Goal: Transaction & Acquisition: Purchase product/service

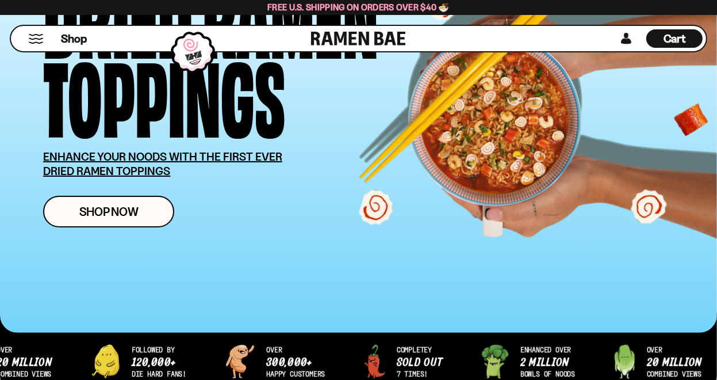
scroll to position [230, 0]
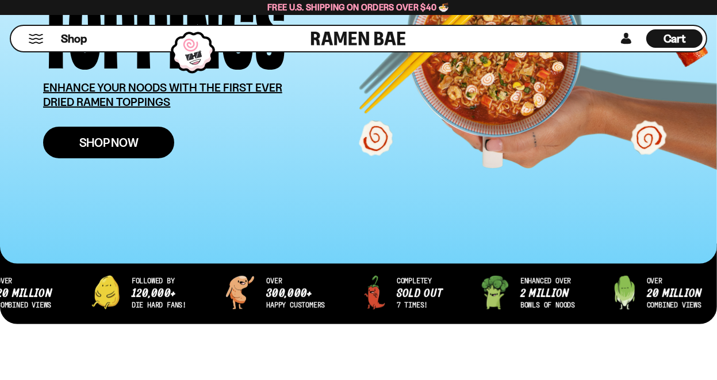
click at [127, 143] on span "Shop Now" at bounding box center [108, 142] width 59 height 12
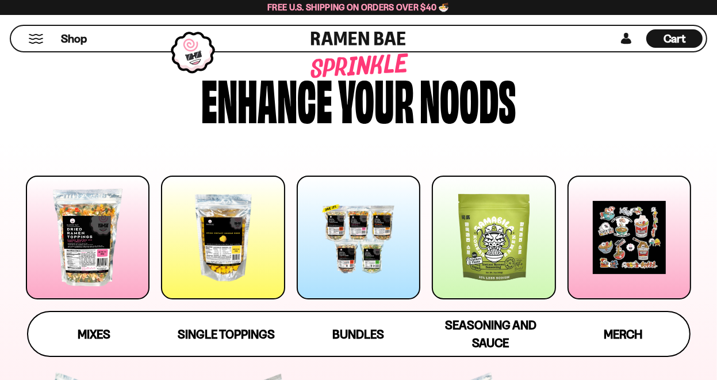
scroll to position [115, 0]
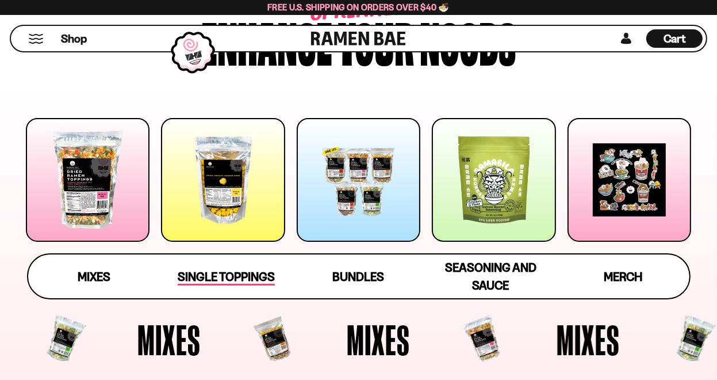
click at [221, 277] on span "Single Toppings" at bounding box center [226, 277] width 97 height 16
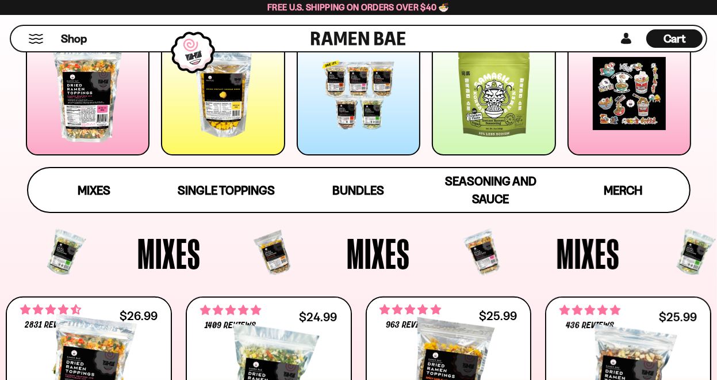
scroll to position [173, 0]
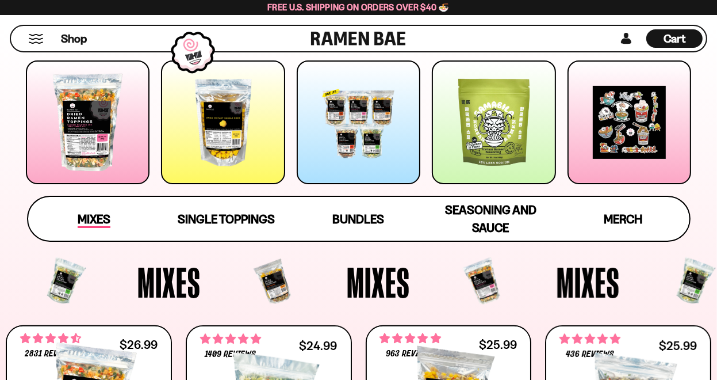
click at [99, 219] on span "Mixes" at bounding box center [94, 220] width 33 height 16
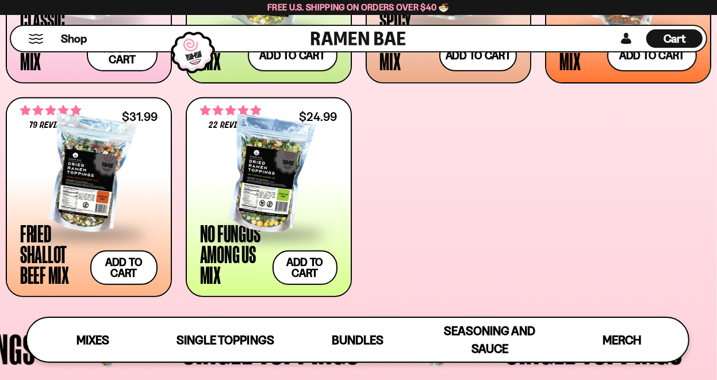
scroll to position [658, 0]
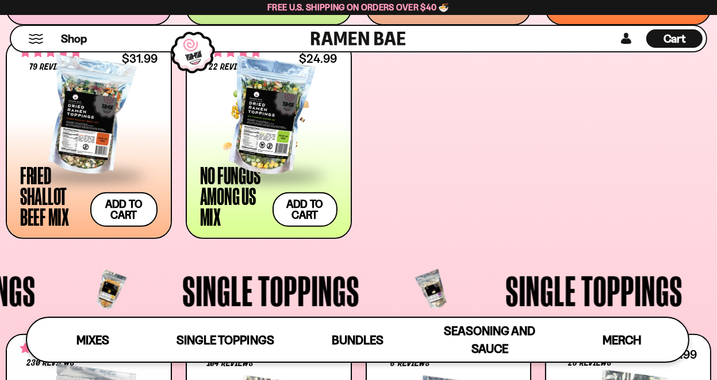
click at [244, 175] on span at bounding box center [268, 176] width 137 height 40
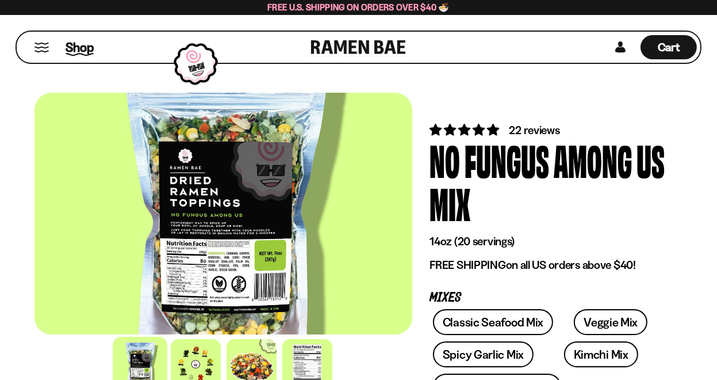
click at [71, 45] on span "Shop" at bounding box center [80, 47] width 28 height 17
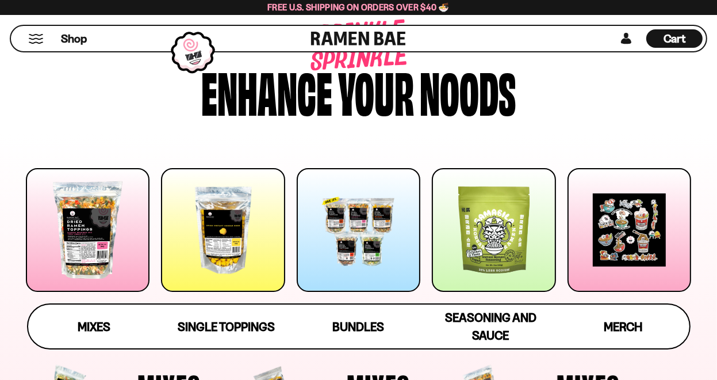
scroll to position [115, 0]
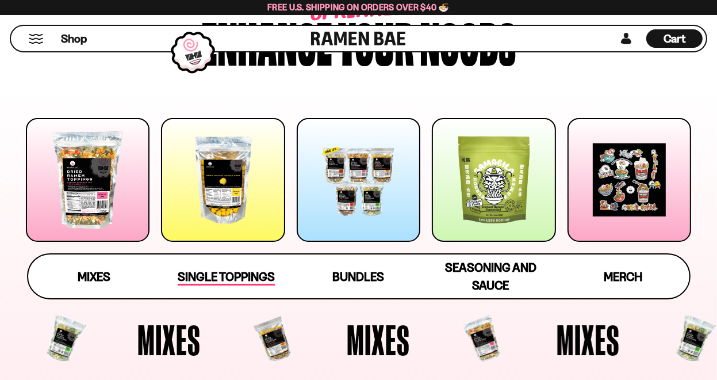
click at [196, 278] on span "Single Toppings" at bounding box center [226, 277] width 97 height 16
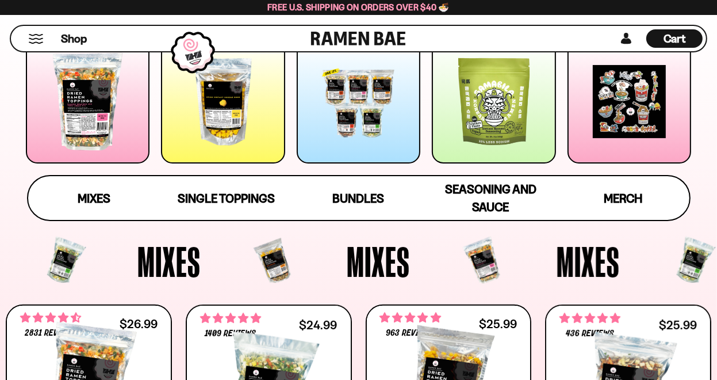
scroll to position [230, 0]
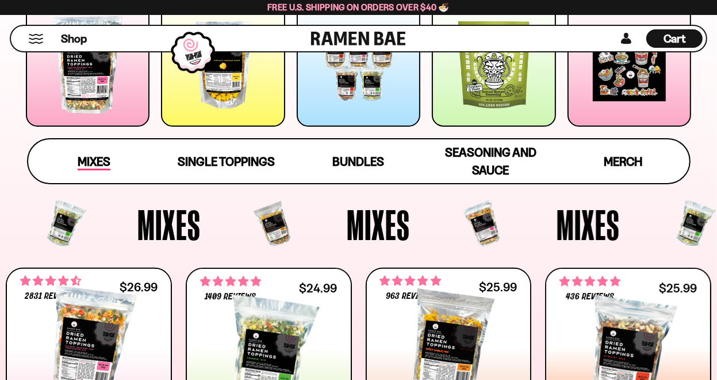
drag, startPoint x: 68, startPoint y: 159, endPoint x: 87, endPoint y: 163, distance: 19.5
click at [68, 159] on link "Mixes" at bounding box center [94, 161] width 132 height 44
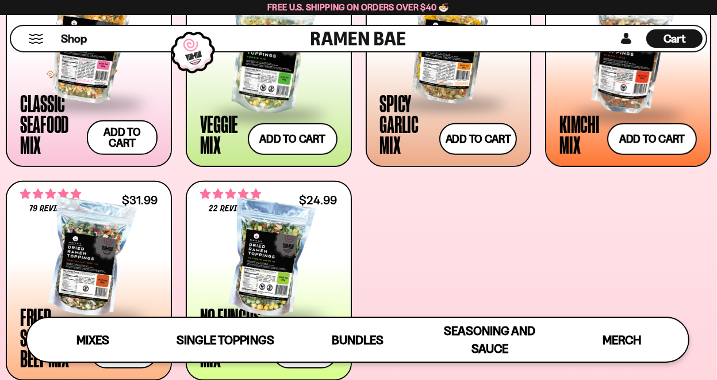
scroll to position [600, 0]
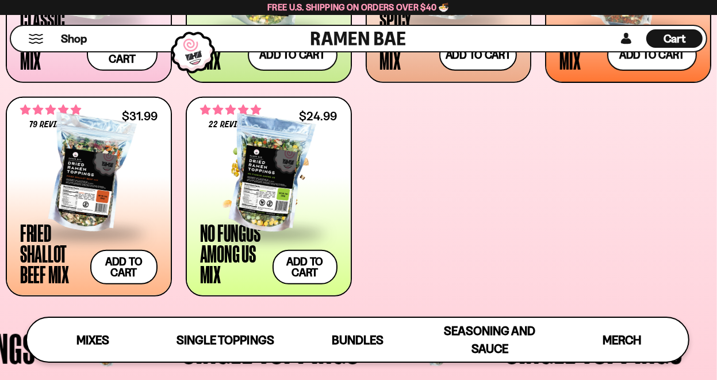
click at [228, 245] on span at bounding box center [268, 234] width 137 height 40
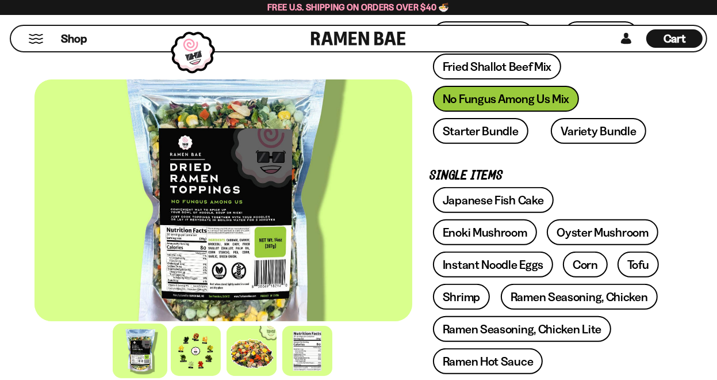
scroll to position [345, 0]
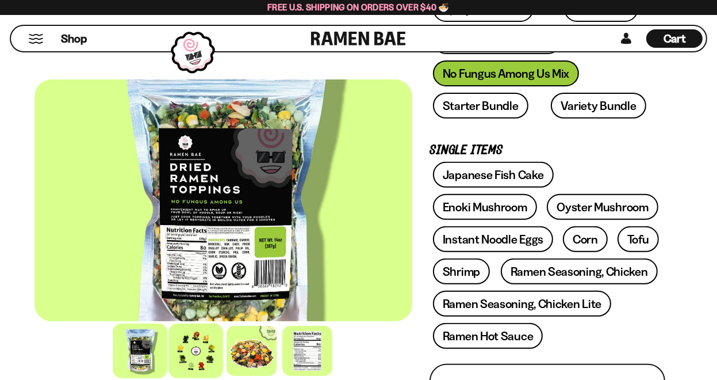
click at [205, 352] on div at bounding box center [196, 350] width 55 height 55
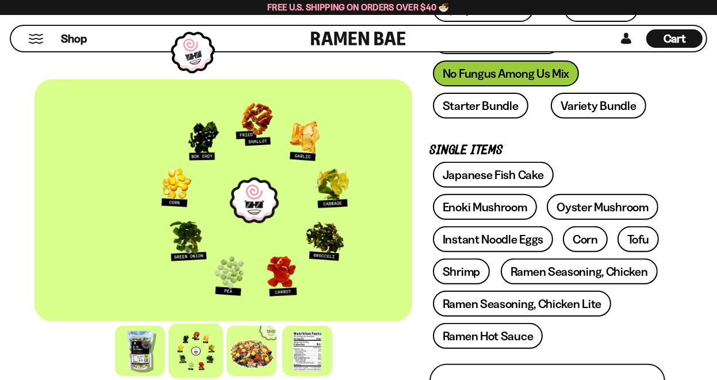
click at [280, 242] on div at bounding box center [255, 200] width 378 height 242
